Goal: Task Accomplishment & Management: Manage account settings

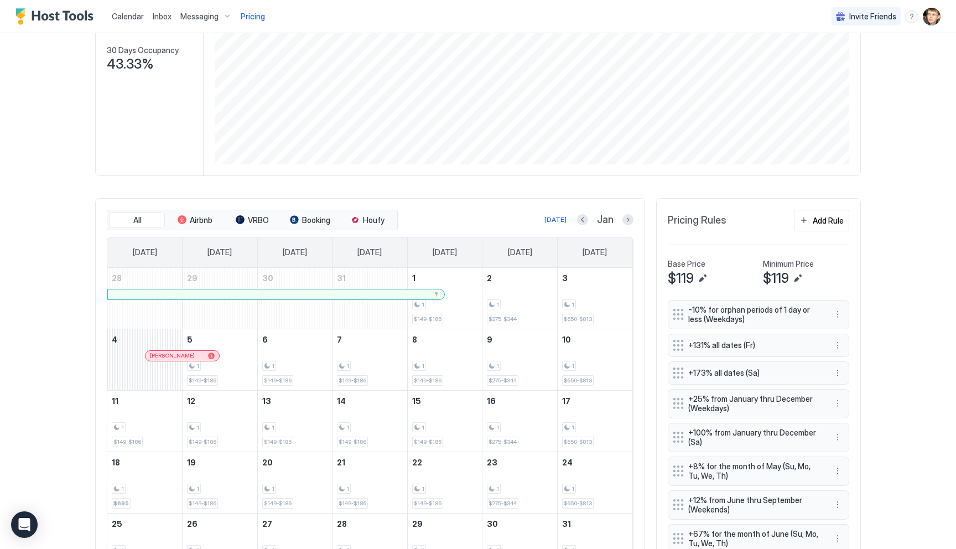
scroll to position [244, 0]
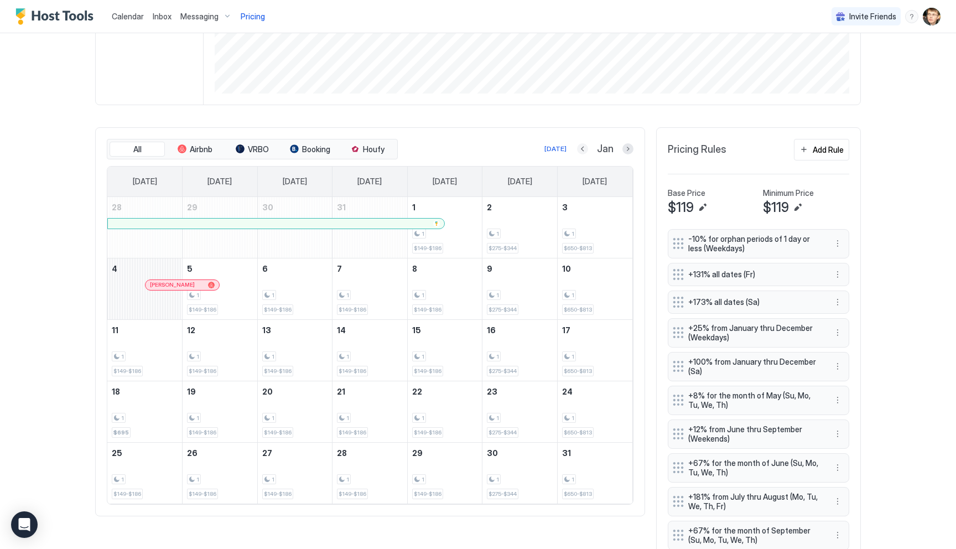
click at [585, 149] on button "Previous month" at bounding box center [582, 148] width 11 height 11
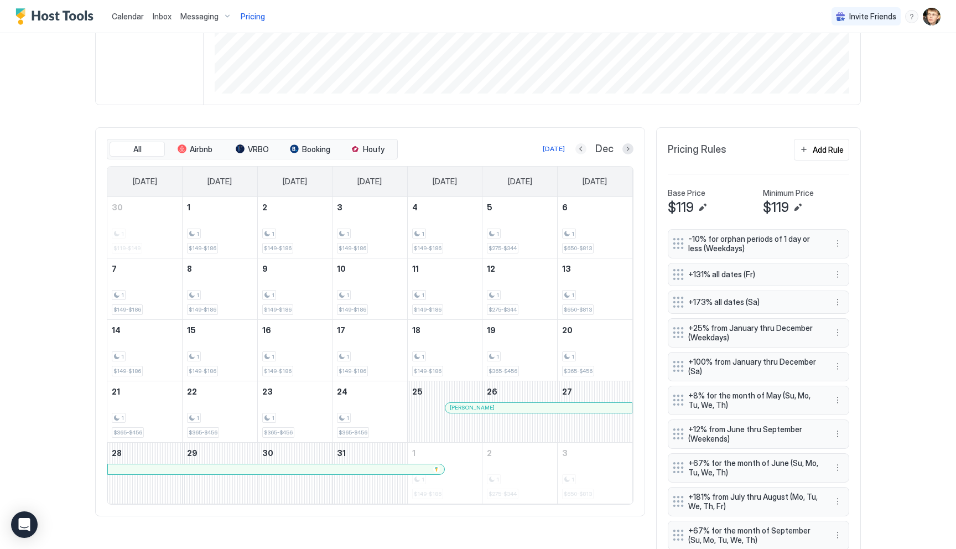
click at [584, 149] on button "Previous month" at bounding box center [580, 148] width 11 height 11
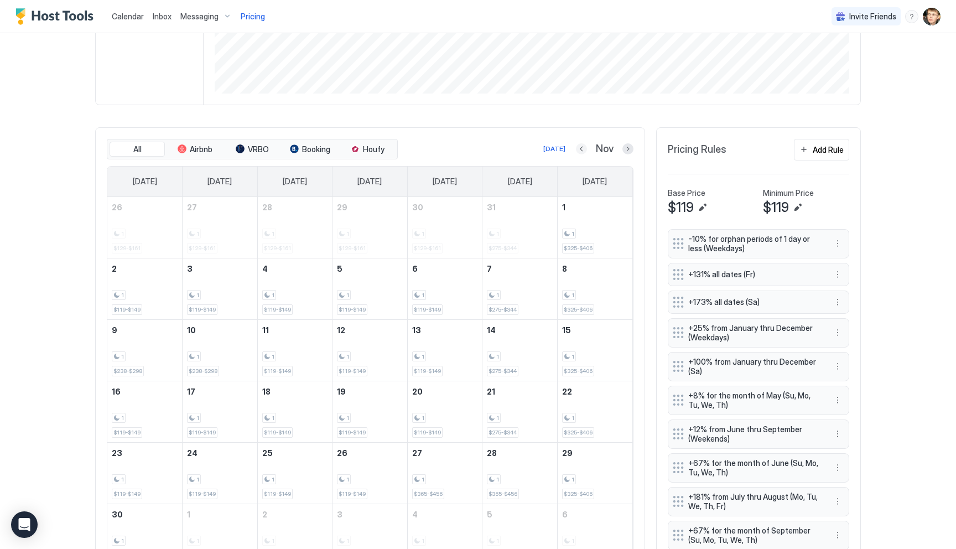
click at [584, 149] on button "Previous month" at bounding box center [581, 148] width 11 height 11
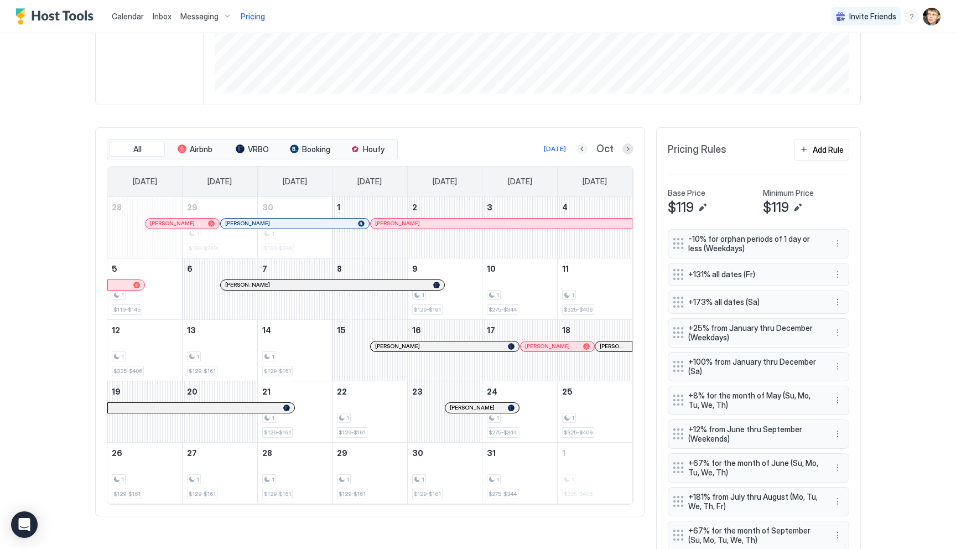
click at [584, 149] on button "Previous month" at bounding box center [582, 148] width 11 height 11
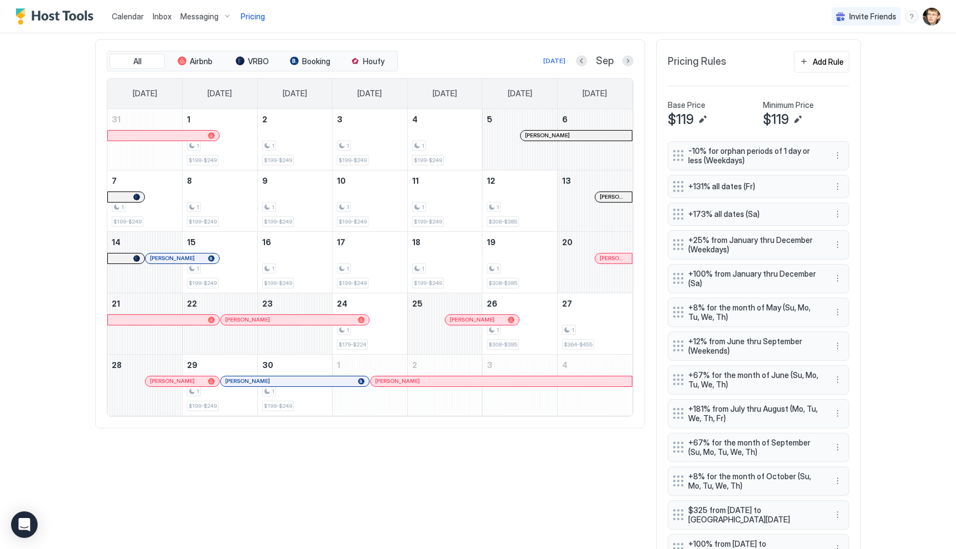
scroll to position [335, 0]
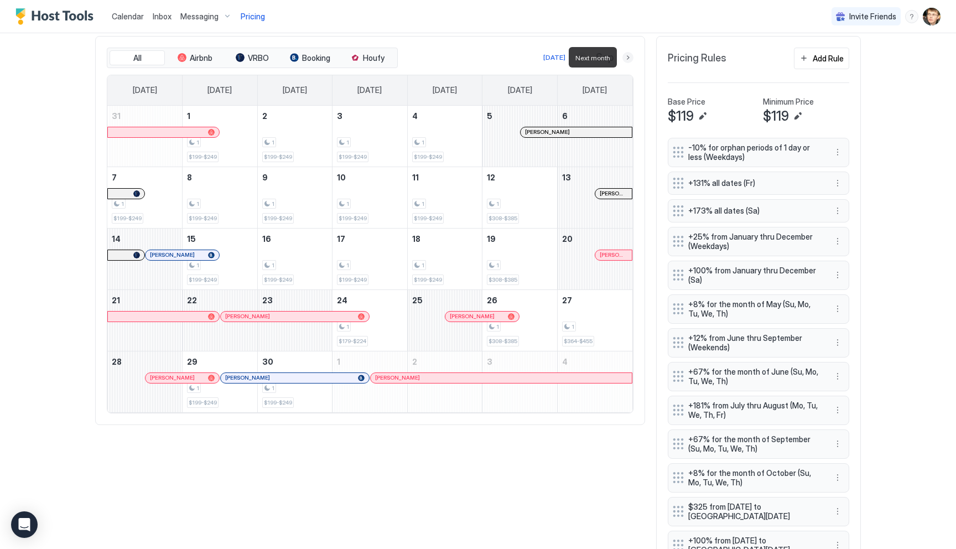
click at [630, 59] on button "Next month" at bounding box center [627, 57] width 11 height 11
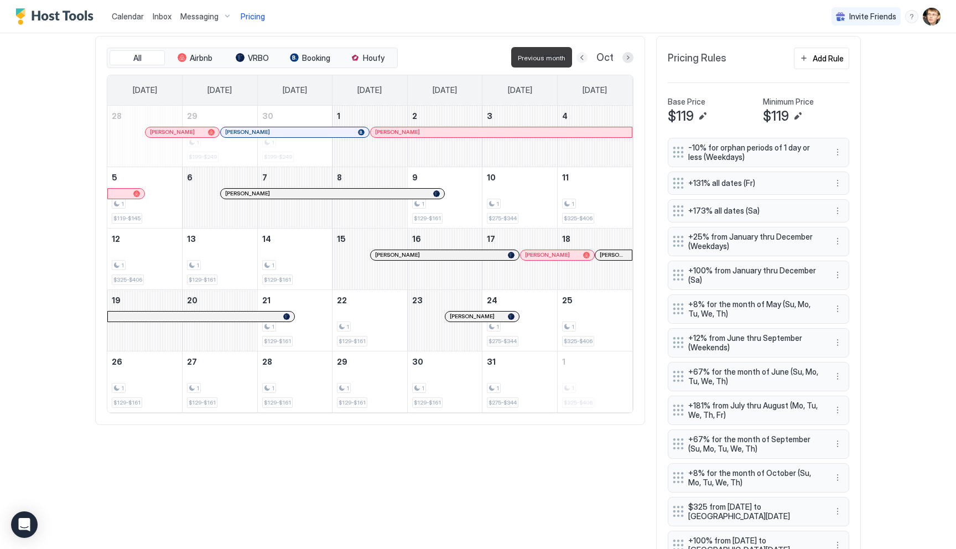
click at [583, 59] on button "Previous month" at bounding box center [582, 57] width 11 height 11
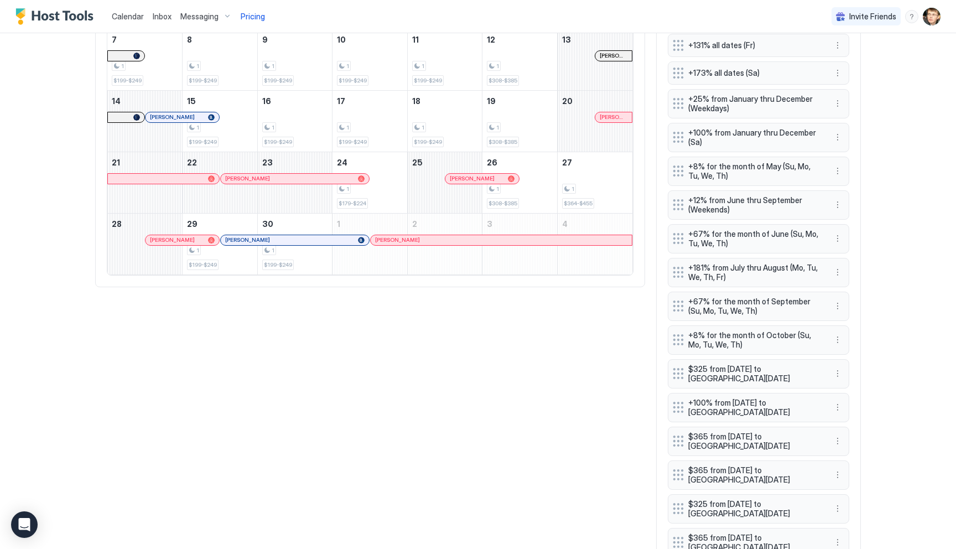
scroll to position [497, 0]
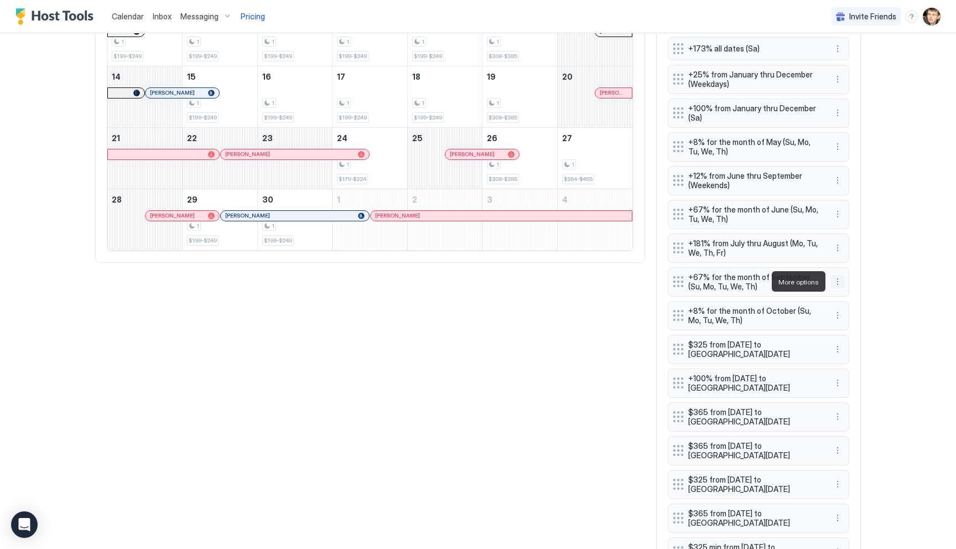
click at [839, 281] on button "More options" at bounding box center [837, 281] width 13 height 13
click at [844, 291] on div "Edit" at bounding box center [852, 297] width 41 height 18
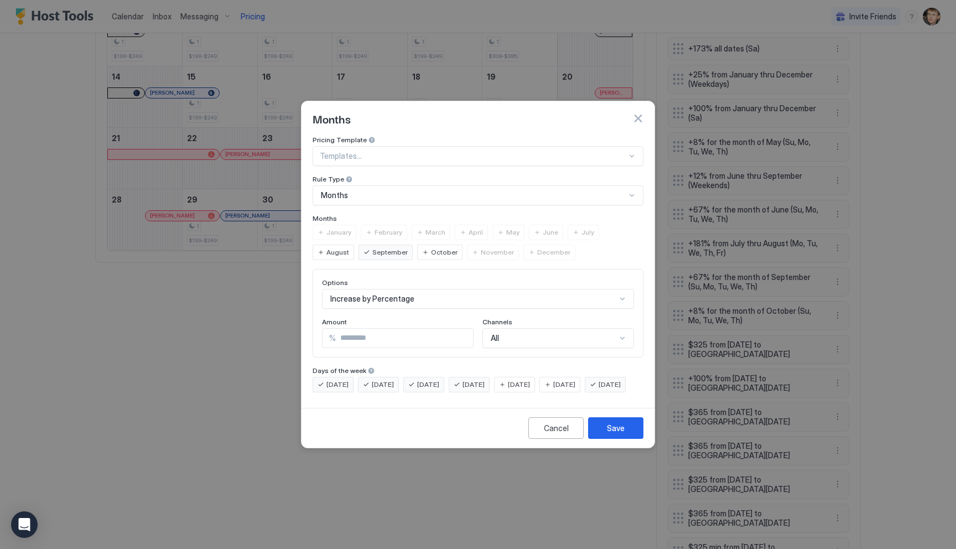
click at [376, 329] on input "**" at bounding box center [404, 338] width 137 height 19
type input "*"
type input "**"
click at [607, 434] on div "Save" at bounding box center [616, 428] width 18 height 12
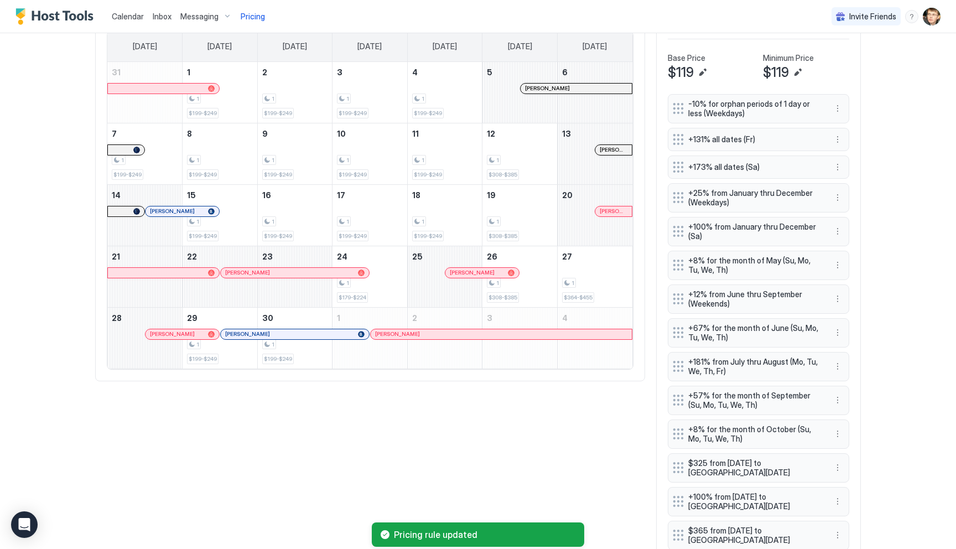
scroll to position [344, 0]
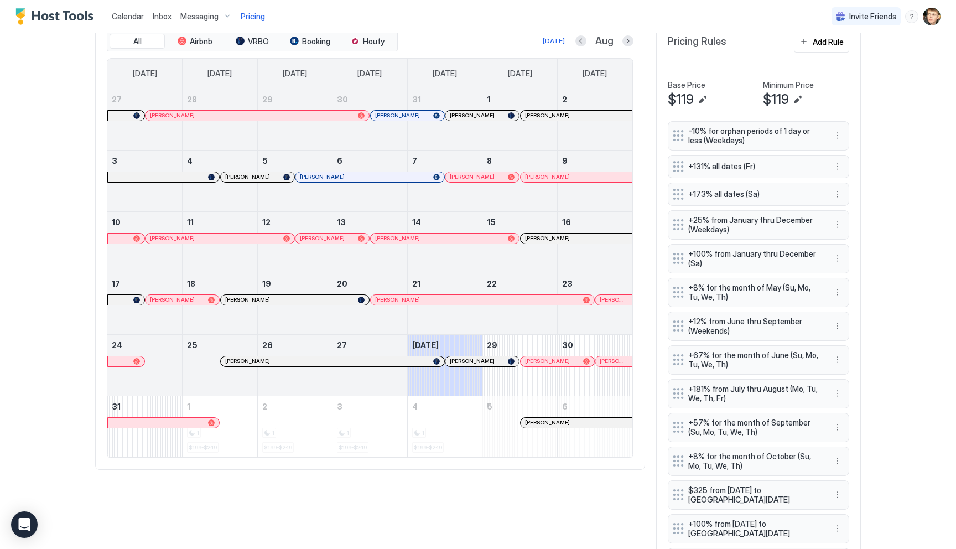
scroll to position [354, 0]
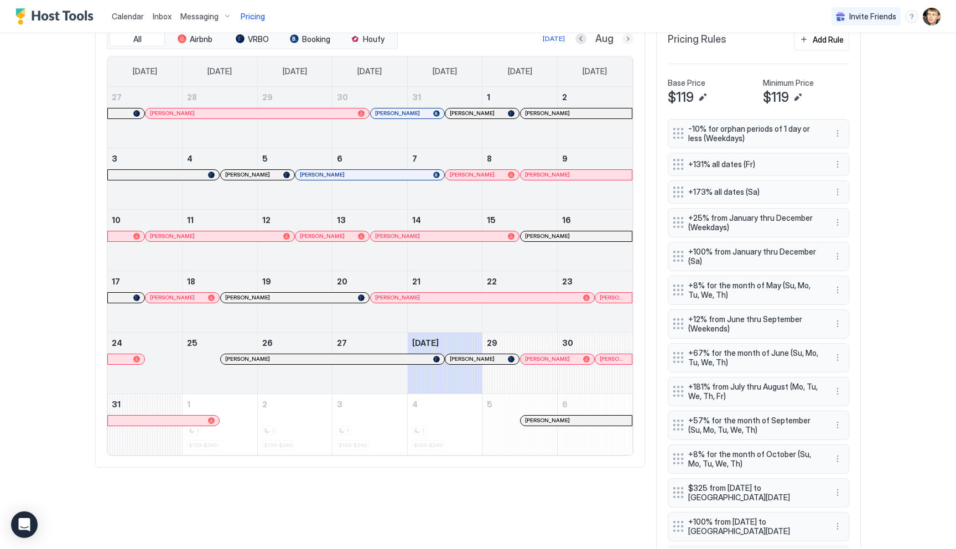
click at [626, 38] on button "Next month" at bounding box center [627, 38] width 11 height 11
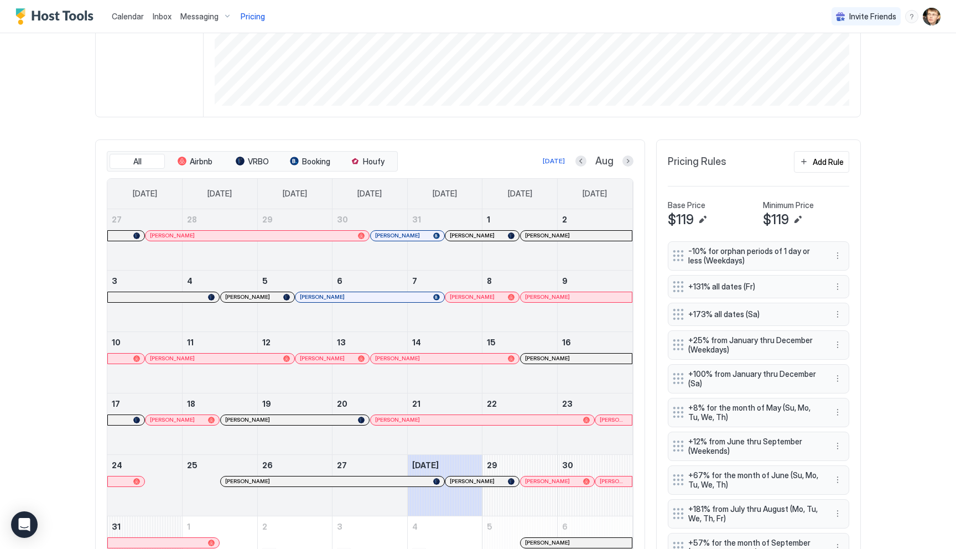
scroll to position [267, 0]
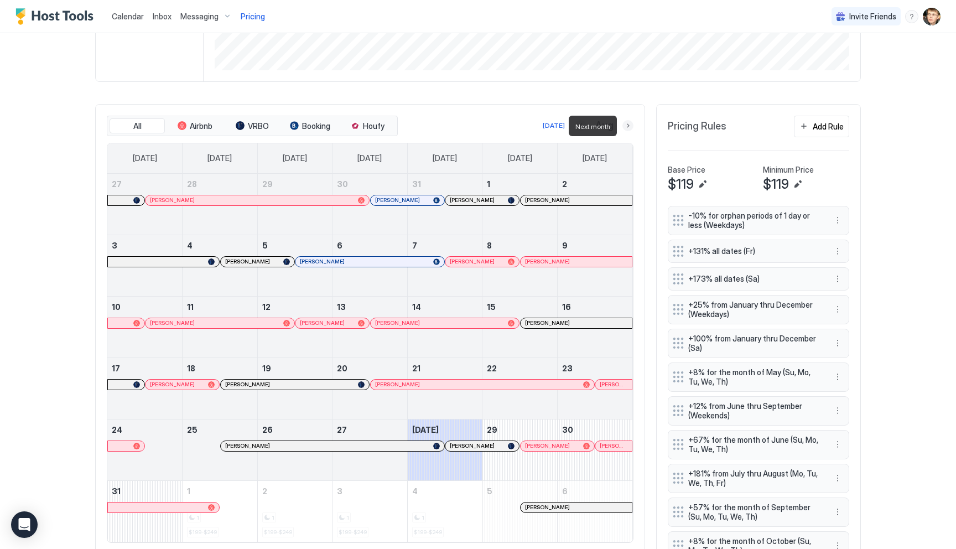
click at [627, 124] on button "Next month" at bounding box center [627, 125] width 11 height 11
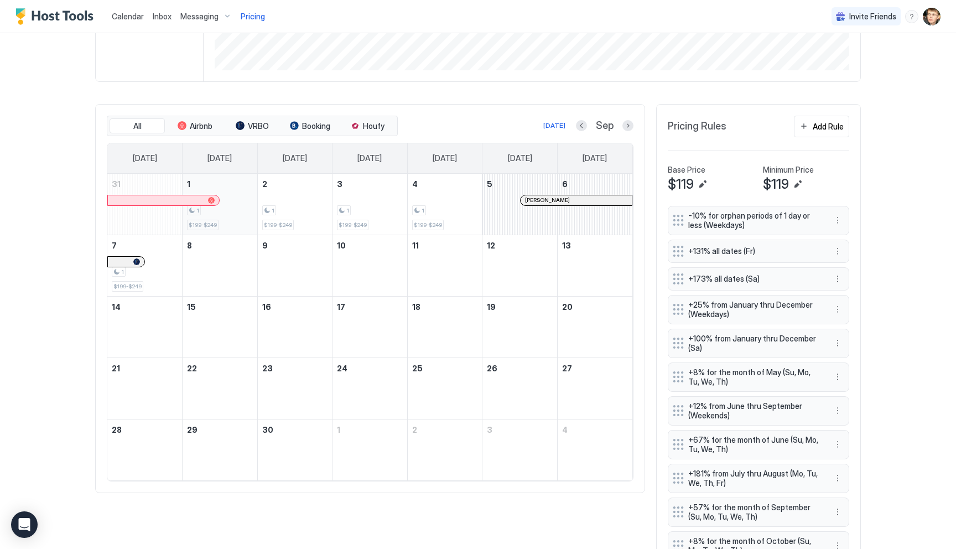
click at [239, 185] on div "1 $199-$249" at bounding box center [220, 204] width 66 height 52
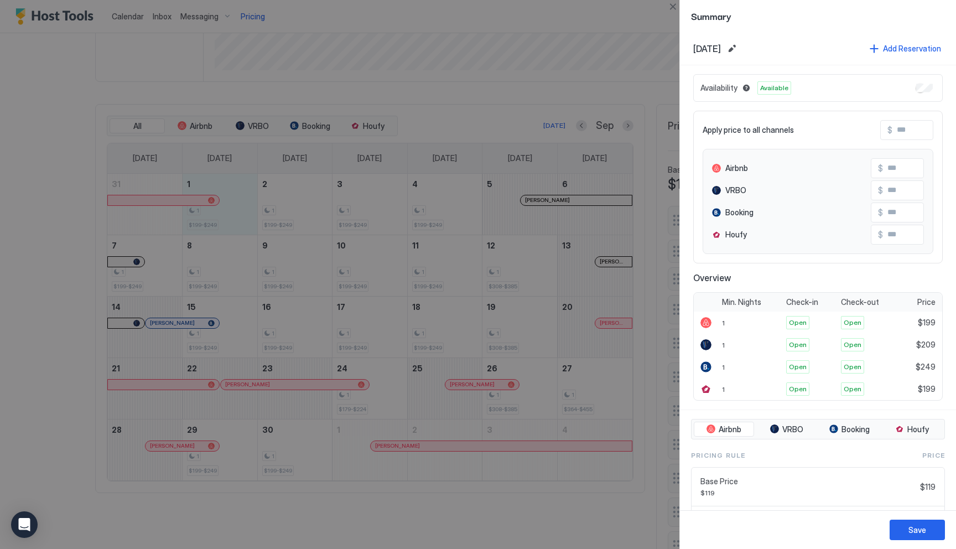
scroll to position [103, 0]
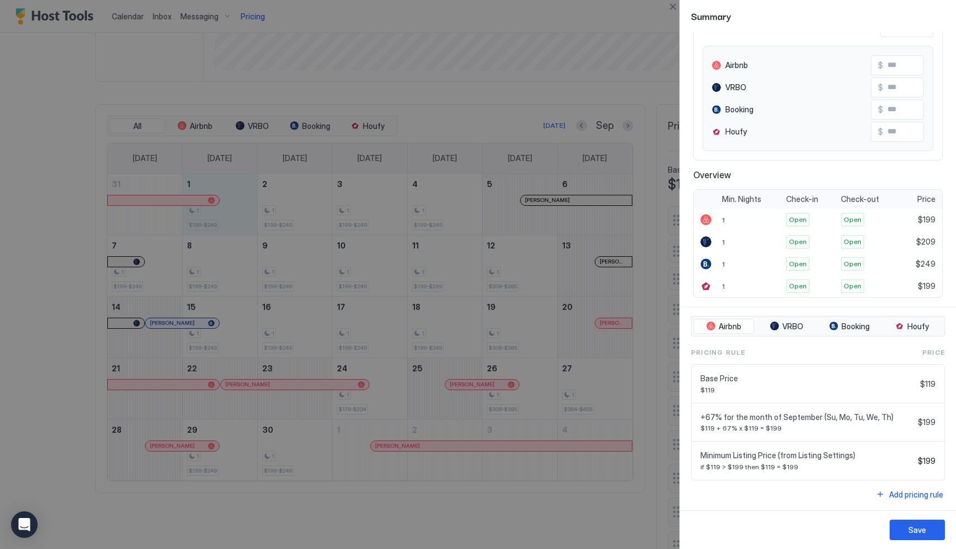
click at [648, 510] on div at bounding box center [478, 274] width 956 height 549
click at [669, 8] on button "Close" at bounding box center [672, 6] width 13 height 13
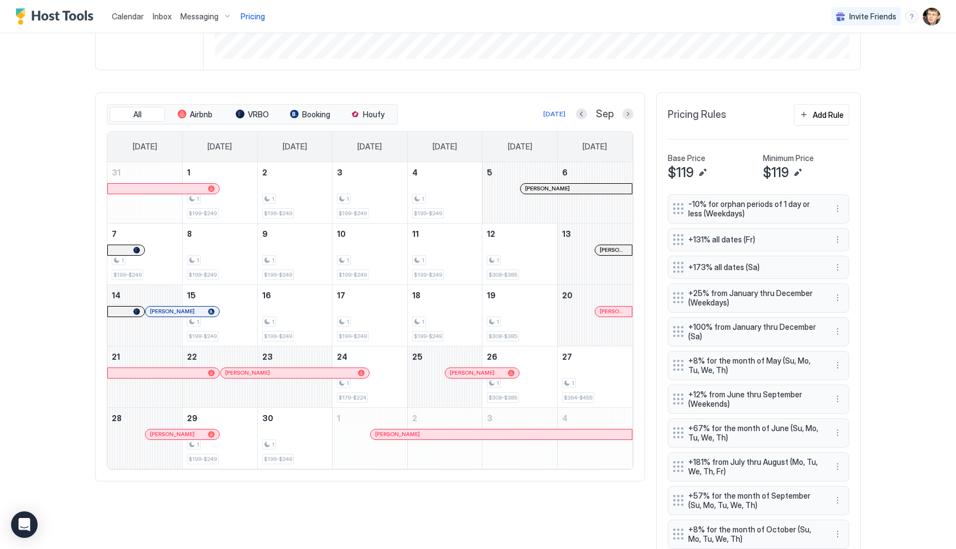
scroll to position [282, 0]
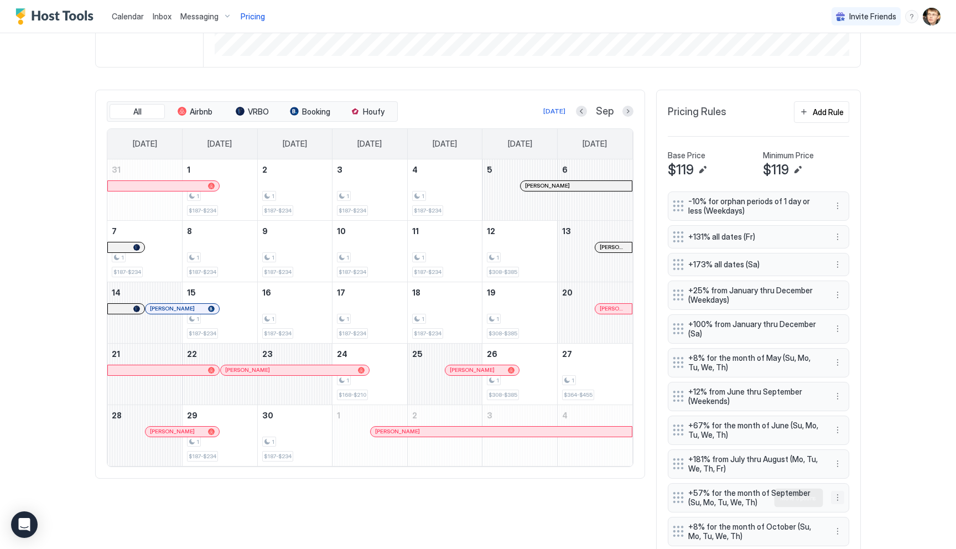
click at [839, 497] on button "More options" at bounding box center [837, 497] width 13 height 13
click at [843, 447] on div "Edit" at bounding box center [848, 446] width 24 height 8
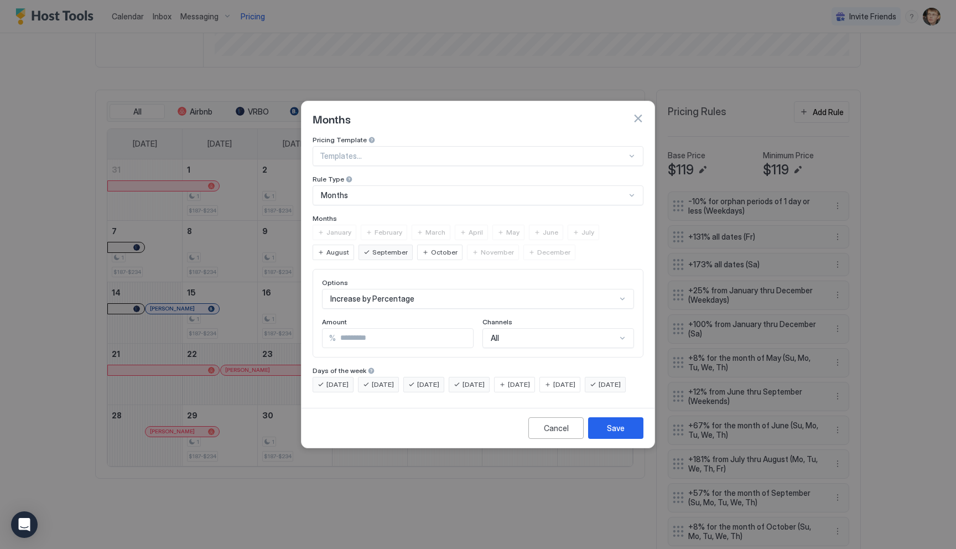
click at [376, 332] on input "**" at bounding box center [404, 338] width 137 height 19
type input "*"
type input "**"
click at [612, 434] on div "Save" at bounding box center [616, 428] width 18 height 12
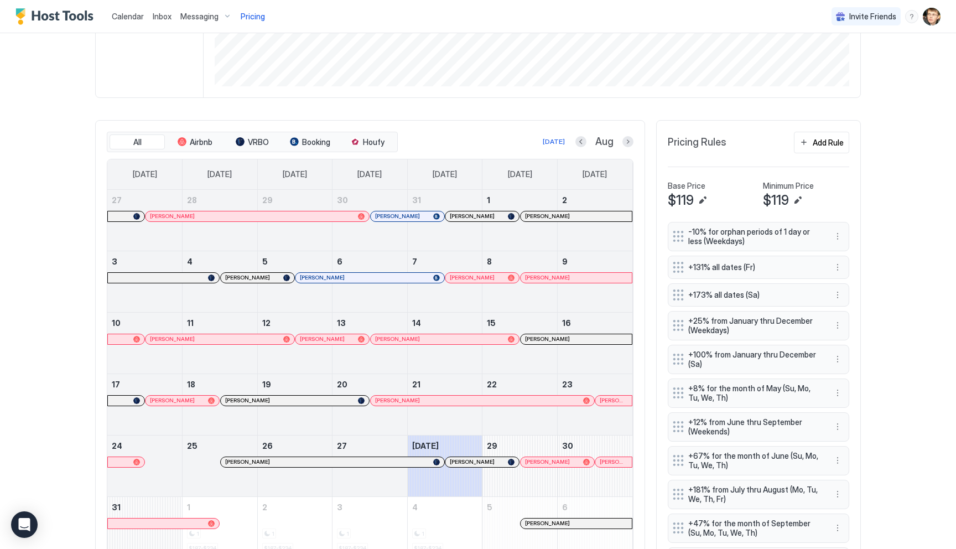
scroll to position [252, 0]
click at [630, 141] on button "Next month" at bounding box center [627, 140] width 11 height 11
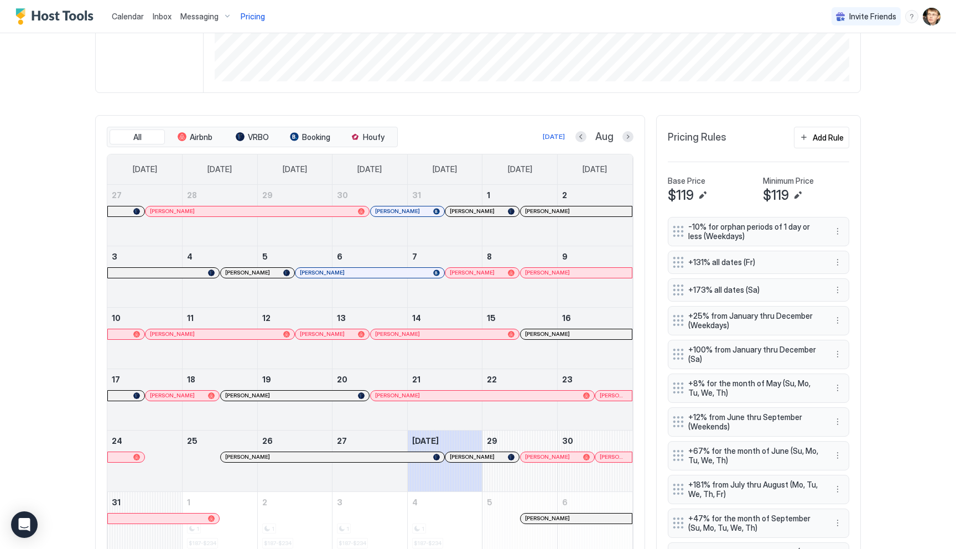
scroll to position [295, 0]
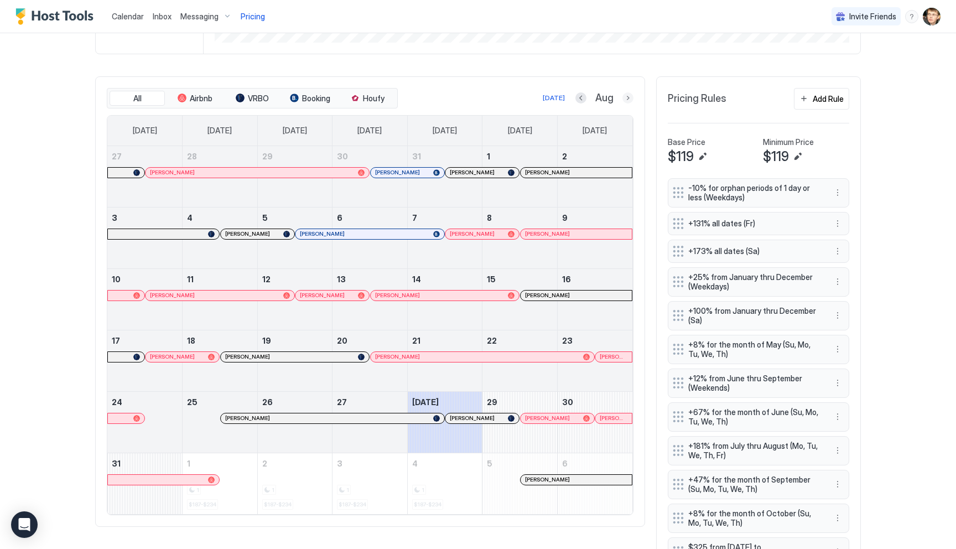
click at [627, 97] on button "Next month" at bounding box center [627, 97] width 11 height 11
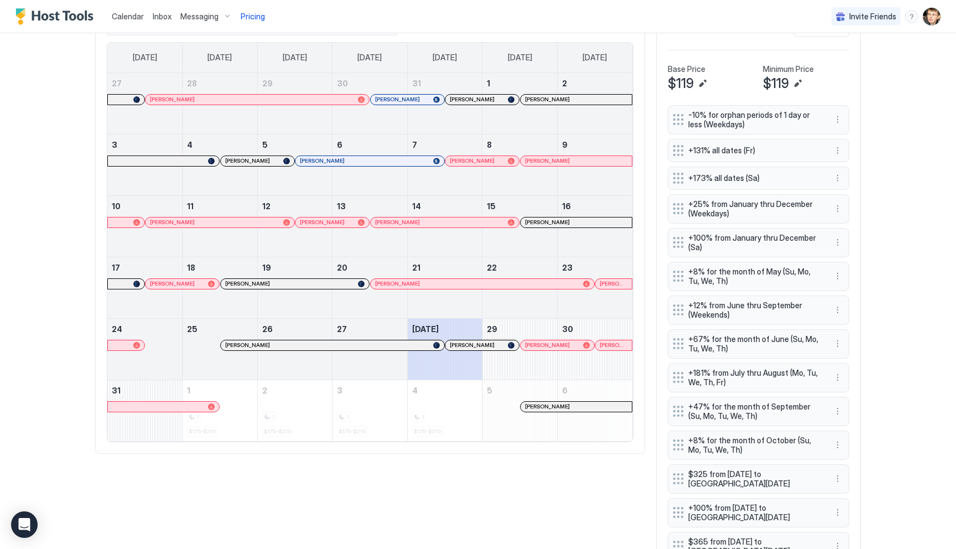
scroll to position [287, 0]
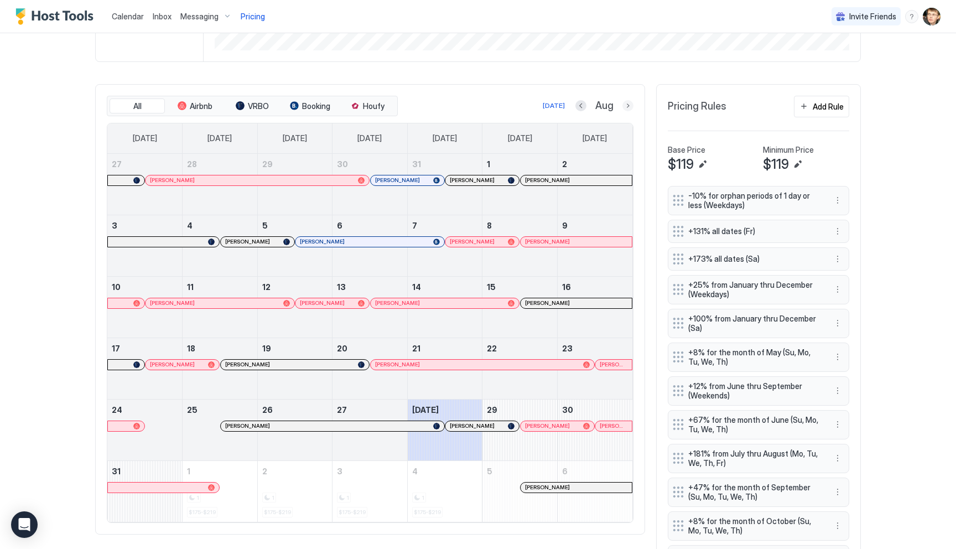
click at [625, 108] on button "Next month" at bounding box center [627, 105] width 11 height 11
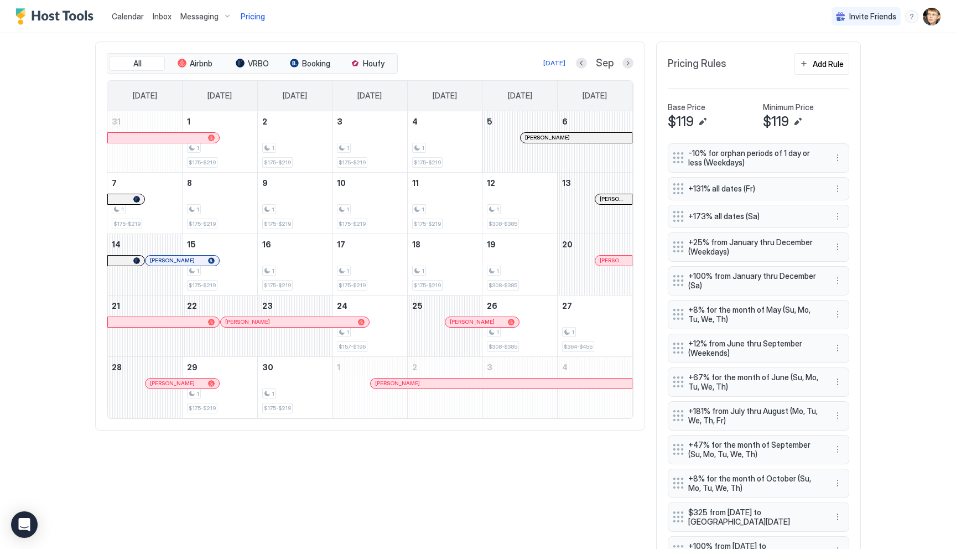
scroll to position [356, 0]
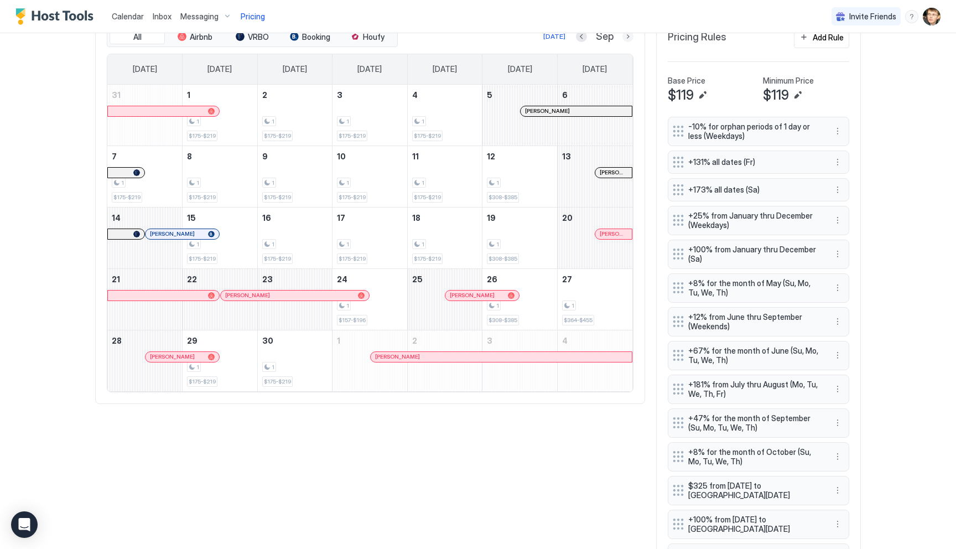
click at [626, 39] on button "Next month" at bounding box center [627, 36] width 11 height 11
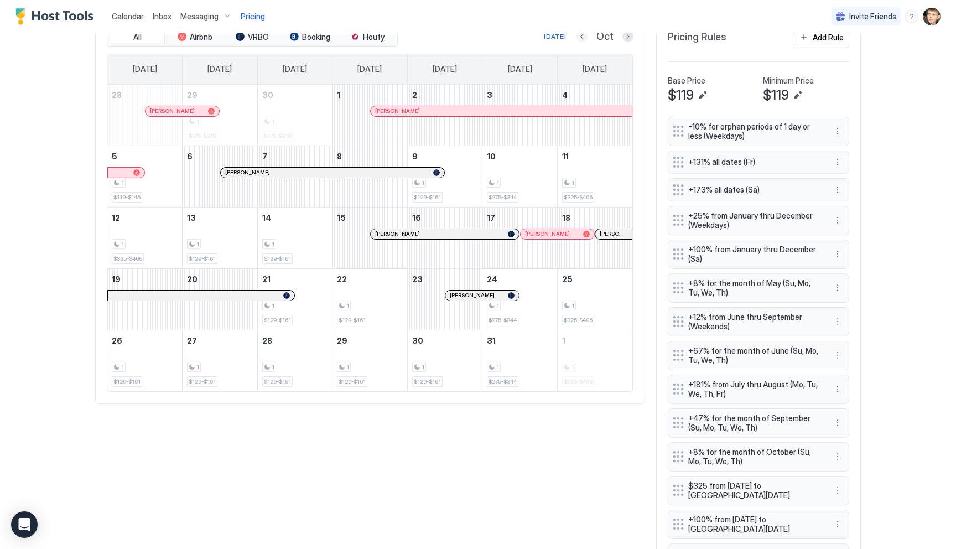
click at [585, 38] on button "Previous month" at bounding box center [582, 36] width 11 height 11
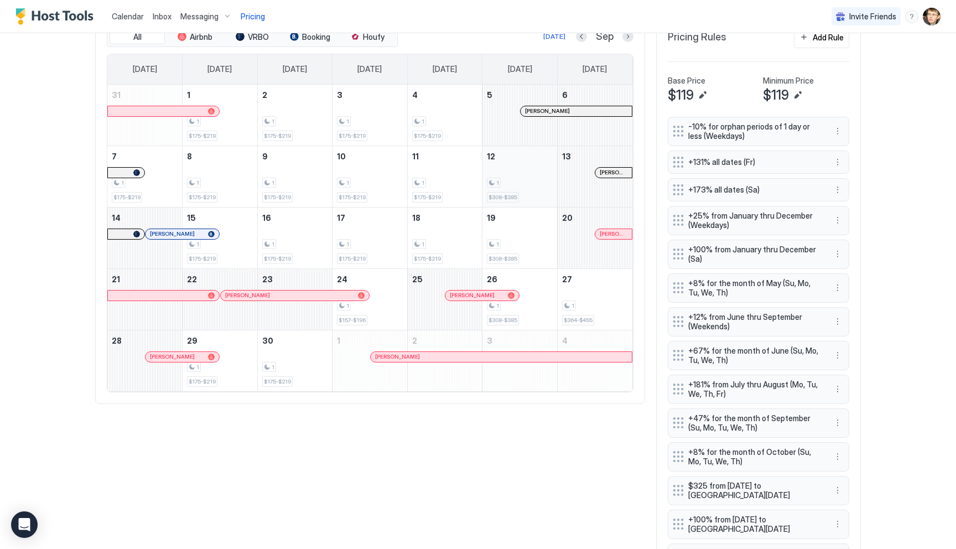
click at [536, 172] on div "1 $308-$385" at bounding box center [520, 176] width 66 height 52
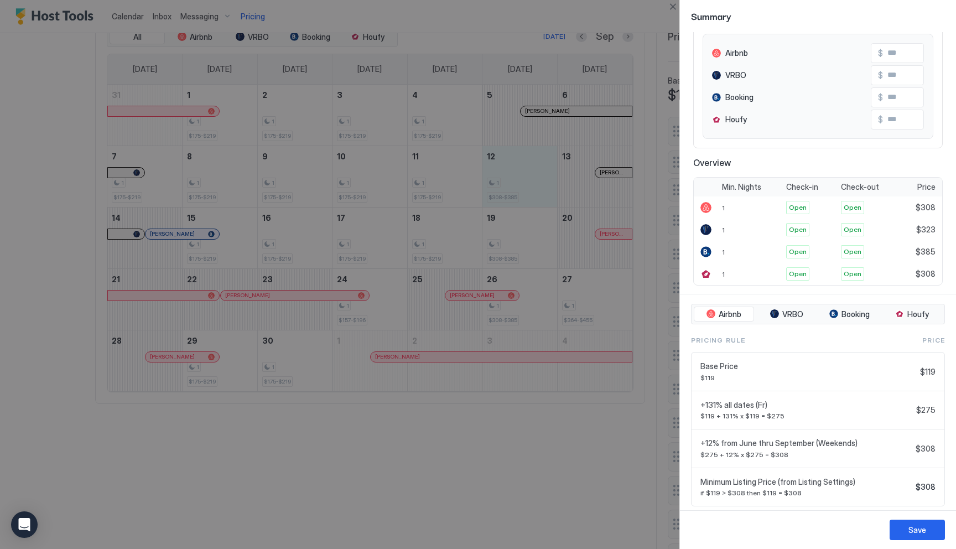
scroll to position [142, 0]
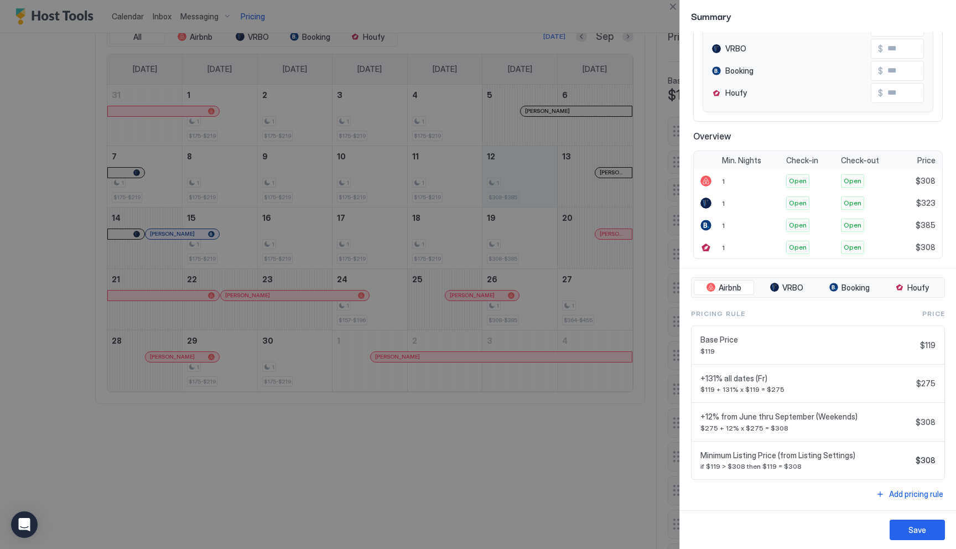
click at [597, 421] on div at bounding box center [478, 274] width 956 height 549
click at [461, 431] on div at bounding box center [478, 274] width 956 height 549
click at [463, 449] on div at bounding box center [478, 274] width 956 height 549
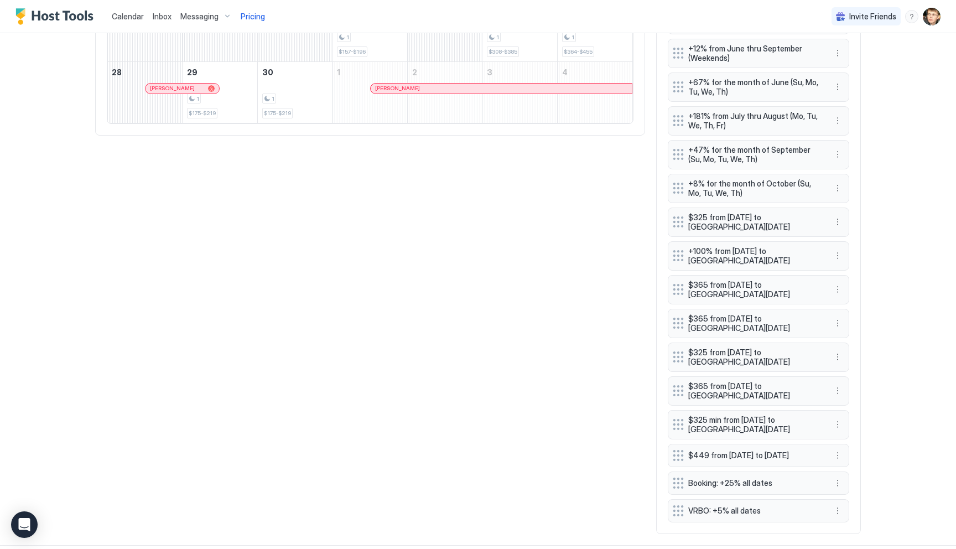
scroll to position [646, 0]
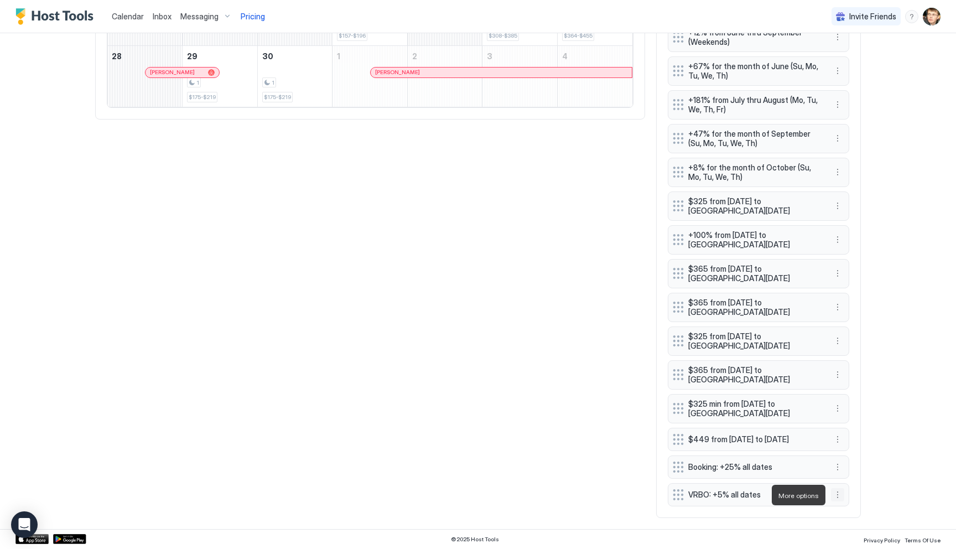
click at [838, 492] on button "More options" at bounding box center [837, 494] width 13 height 13
click at [847, 445] on div "Edit" at bounding box center [848, 443] width 24 height 8
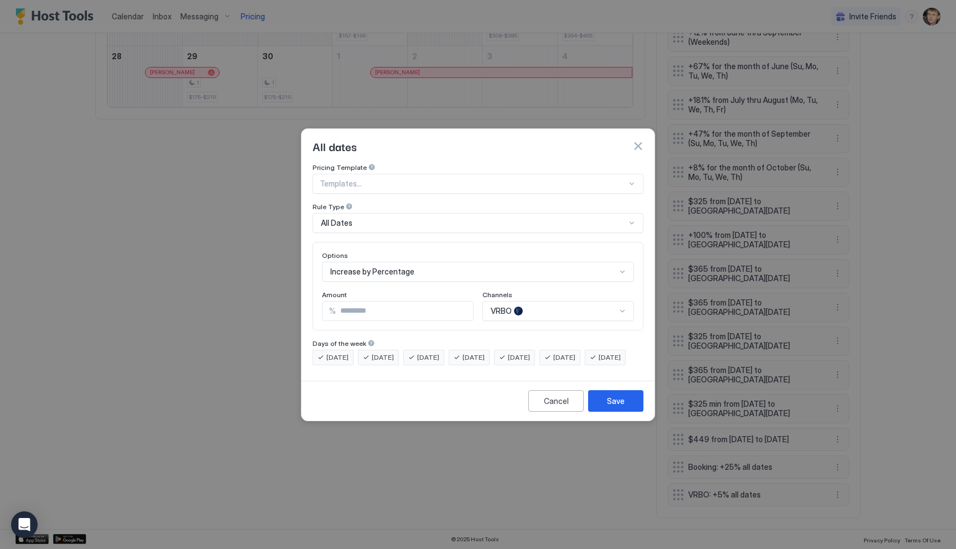
click at [352, 302] on input "*" at bounding box center [404, 311] width 137 height 19
type input "*"
click at [617, 407] on div "Save" at bounding box center [616, 401] width 18 height 12
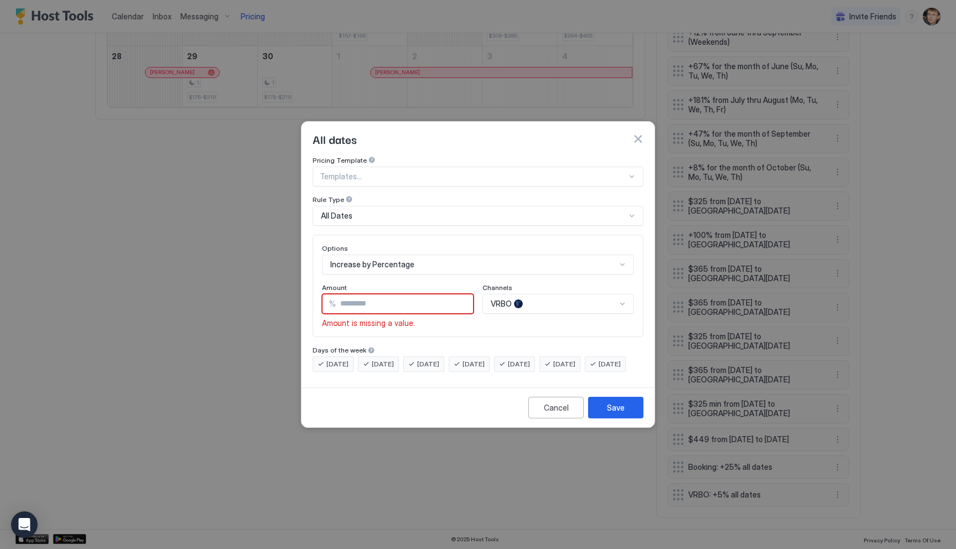
click at [407, 298] on input "*" at bounding box center [404, 303] width 137 height 19
type input "*"
click at [463, 294] on input "*" at bounding box center [404, 303] width 137 height 19
click at [612, 413] on div "Save" at bounding box center [616, 408] width 18 height 12
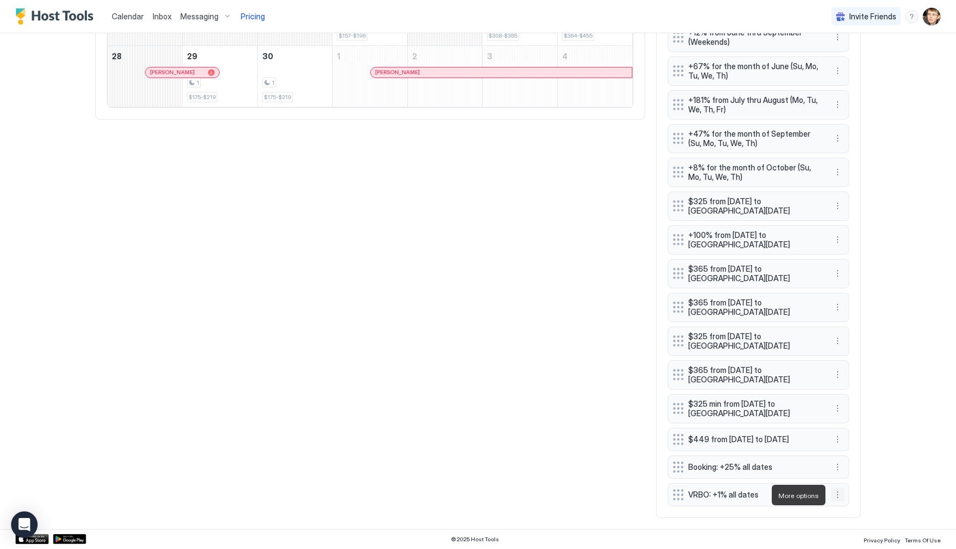
click at [837, 495] on button "More options" at bounding box center [837, 494] width 13 height 13
click at [849, 448] on div "Edit" at bounding box center [852, 443] width 41 height 18
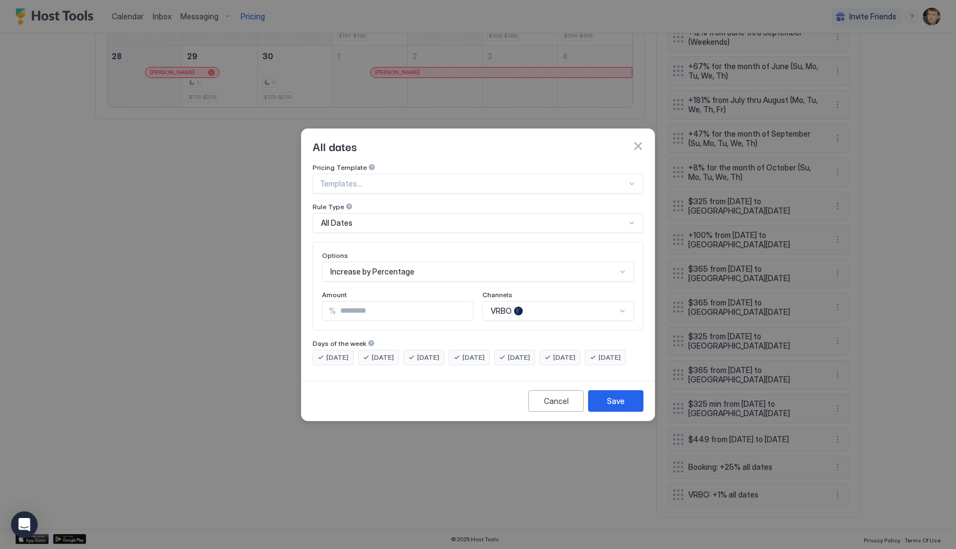
click at [547, 218] on div "All Dates" at bounding box center [473, 223] width 305 height 10
click at [494, 218] on div "All Dates" at bounding box center [473, 223] width 305 height 10
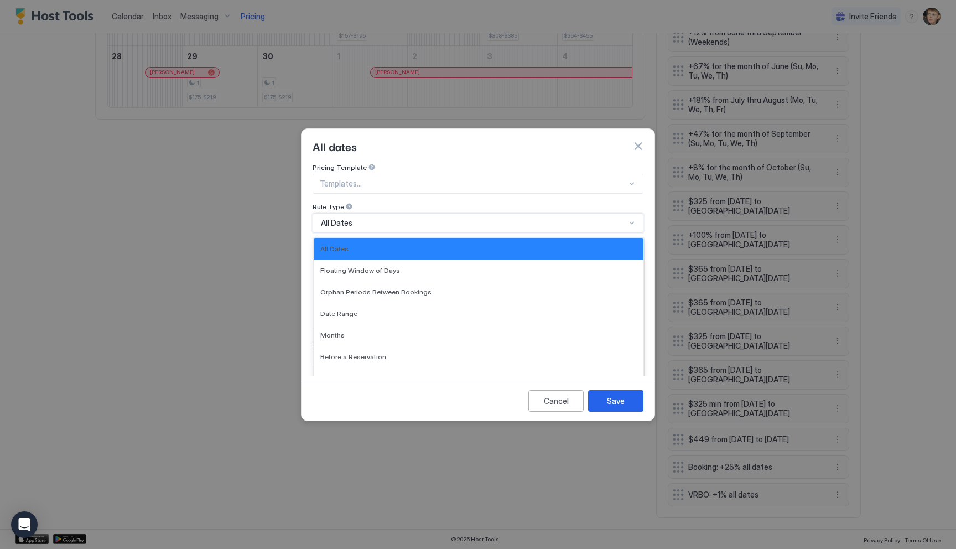
click at [461, 179] on div at bounding box center [473, 184] width 307 height 10
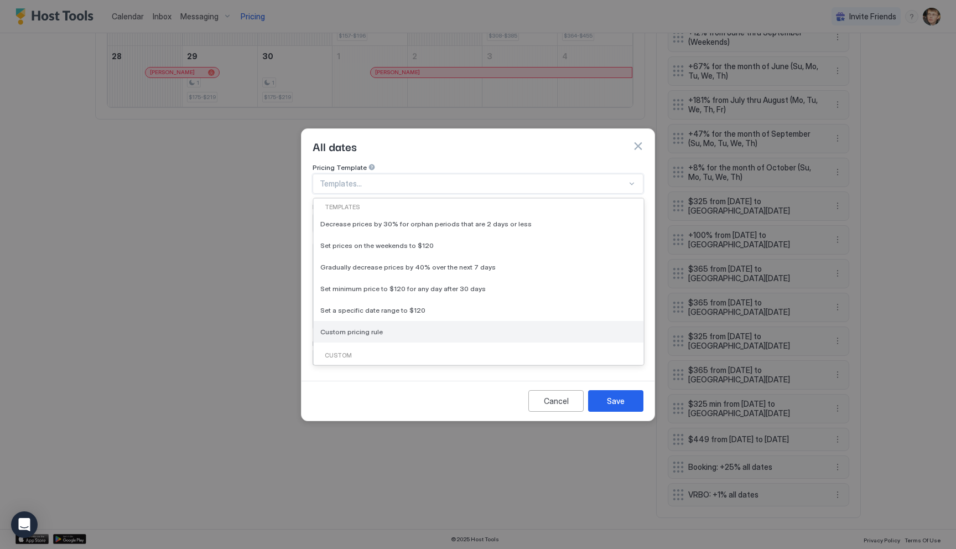
click at [480, 328] on div "Custom pricing rule" at bounding box center [478, 332] width 316 height 8
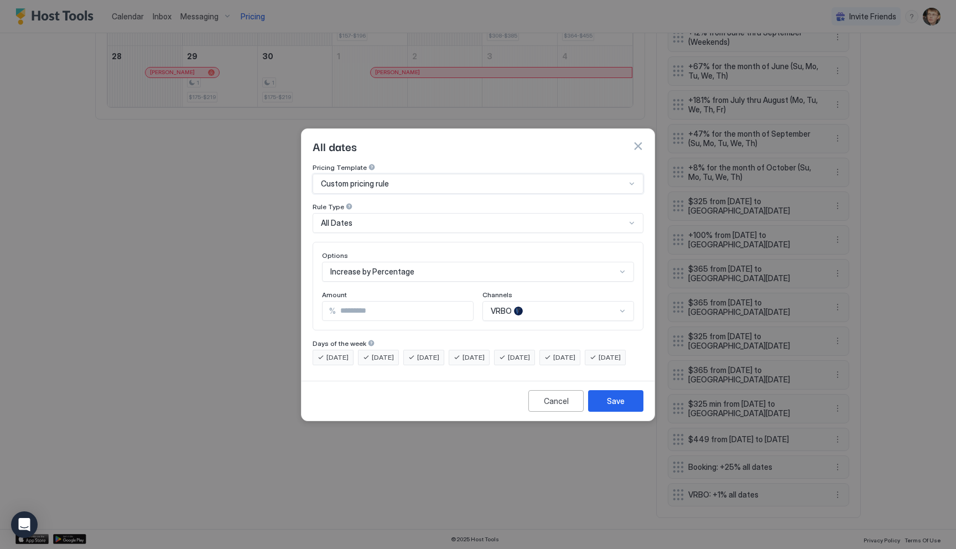
type input "***"
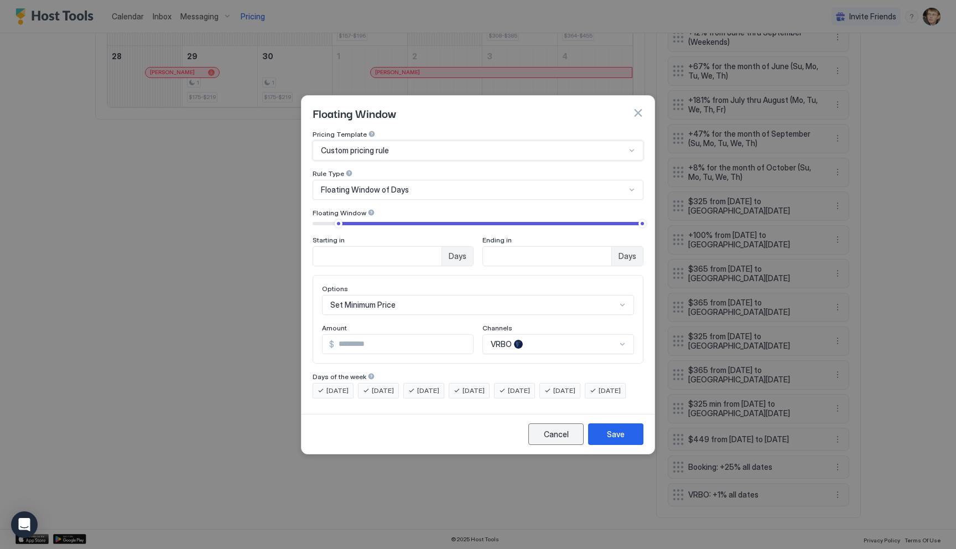
click at [538, 443] on button "Cancel" at bounding box center [555, 434] width 55 height 22
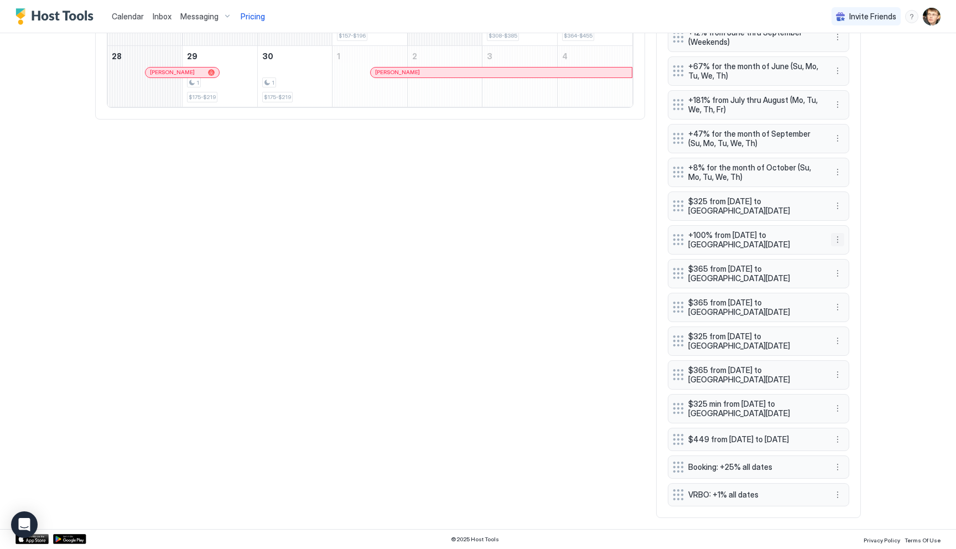
click at [840, 237] on button "More options" at bounding box center [837, 239] width 13 height 13
click at [846, 250] on div "Edit" at bounding box center [848, 249] width 24 height 8
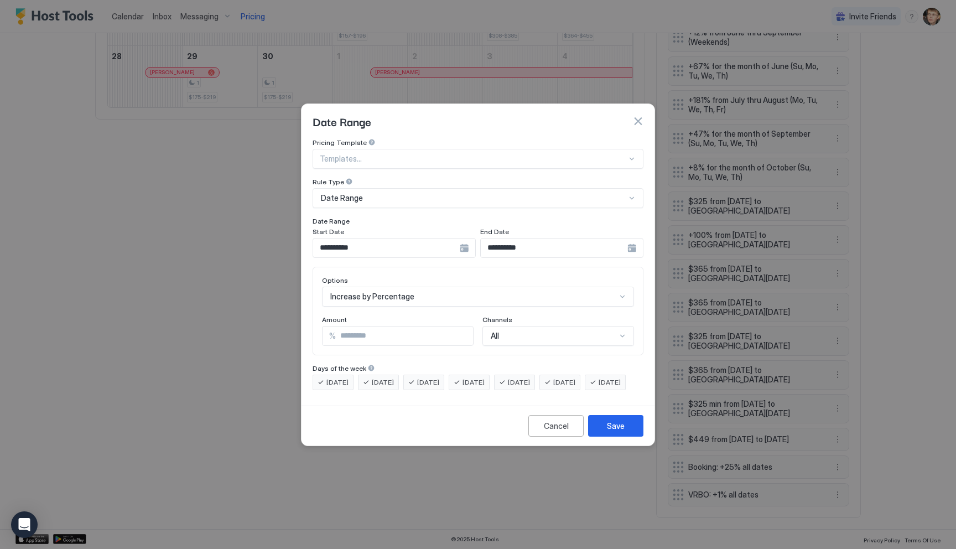
scroll to position [57, 0]
click at [460, 287] on div "Increase by Percentage" at bounding box center [478, 297] width 312 height 20
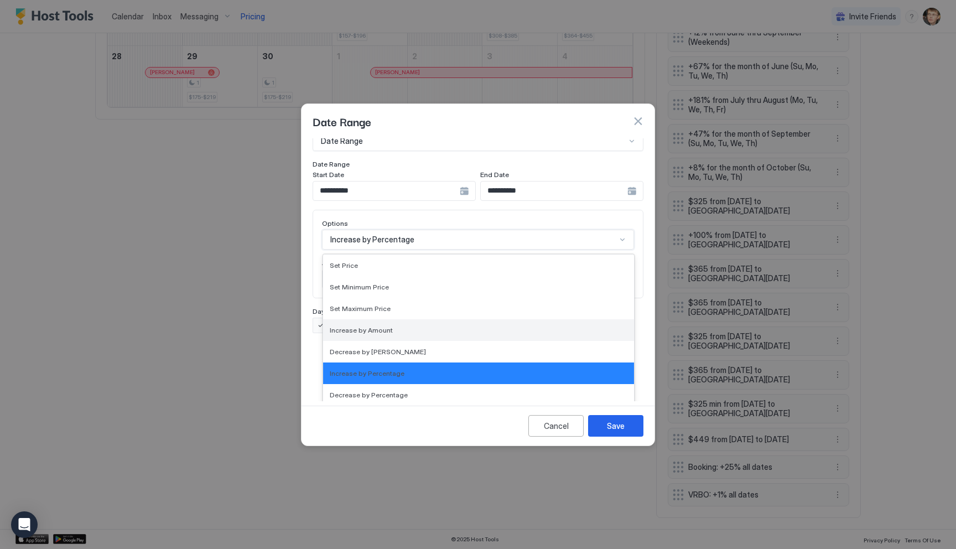
scroll to position [0, 0]
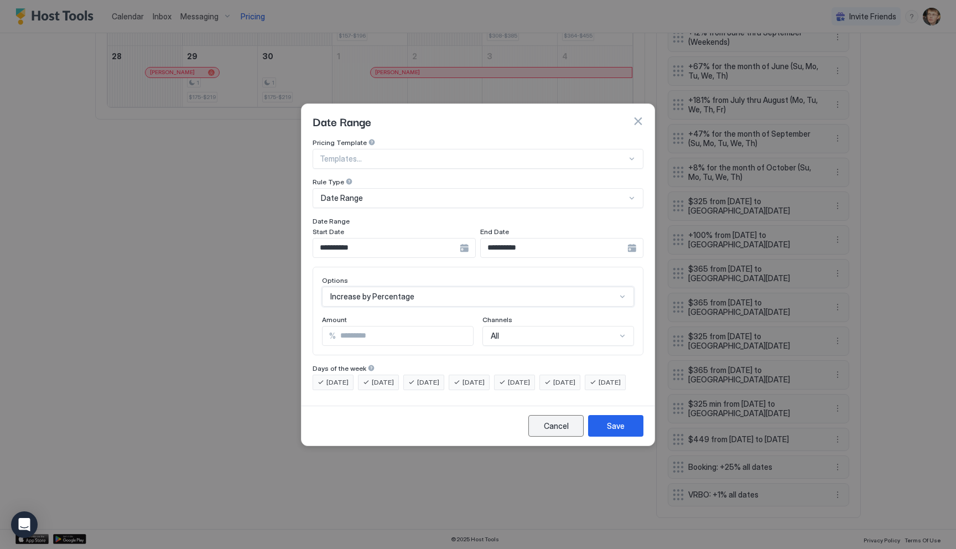
click at [545, 437] on button "Cancel" at bounding box center [555, 426] width 55 height 22
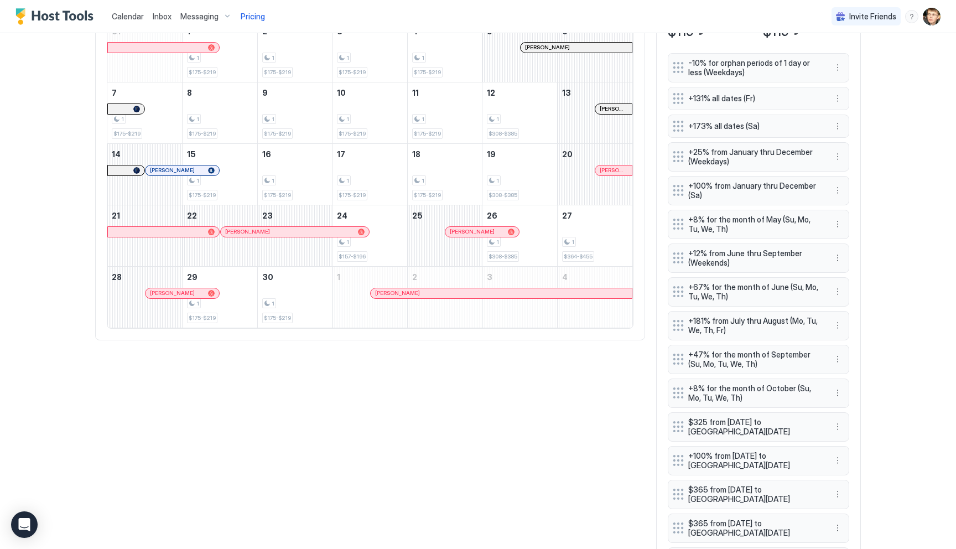
scroll to position [384, 0]
